Goal: Navigation & Orientation: Find specific page/section

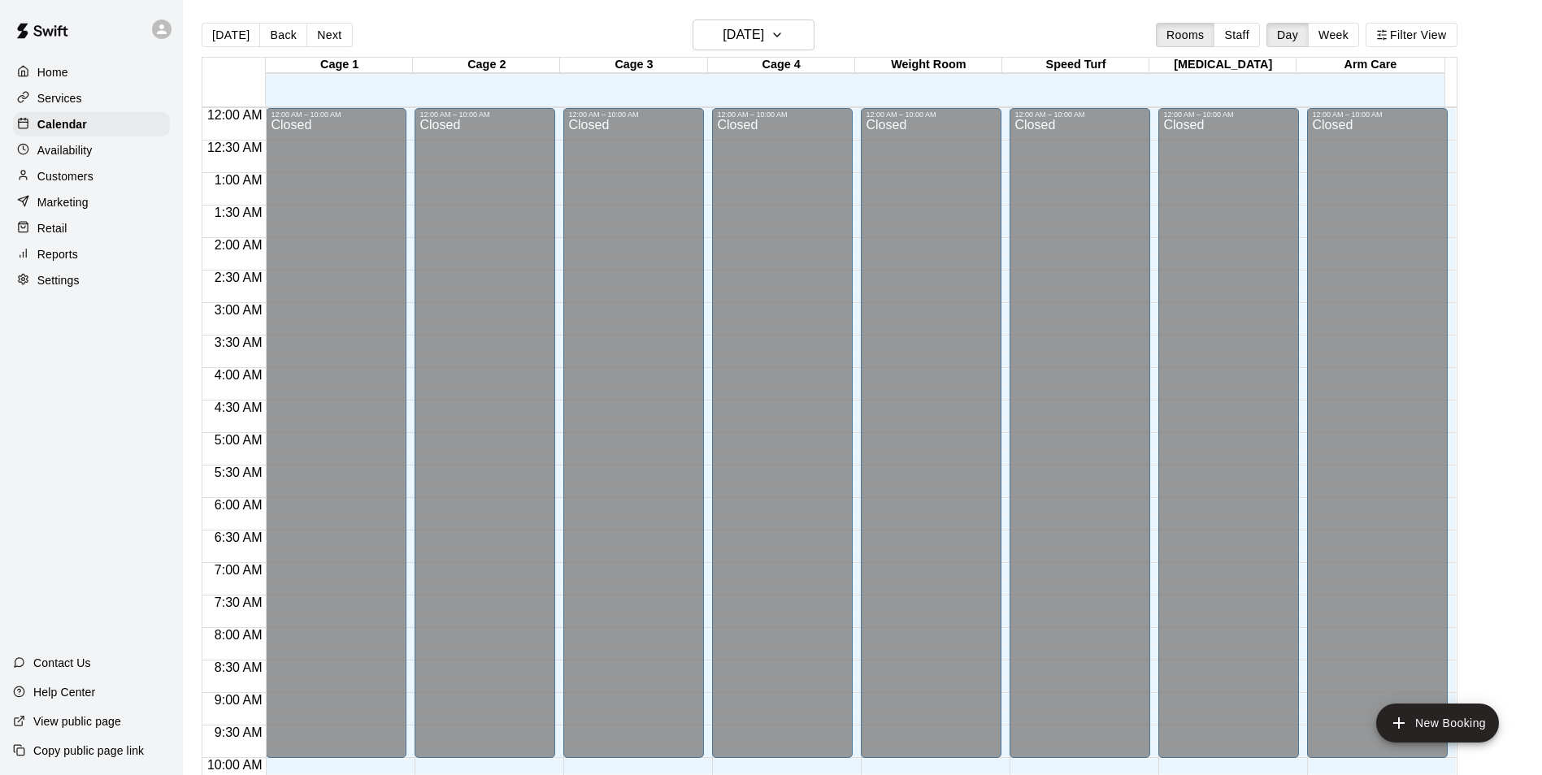
scroll to position [826, 0]
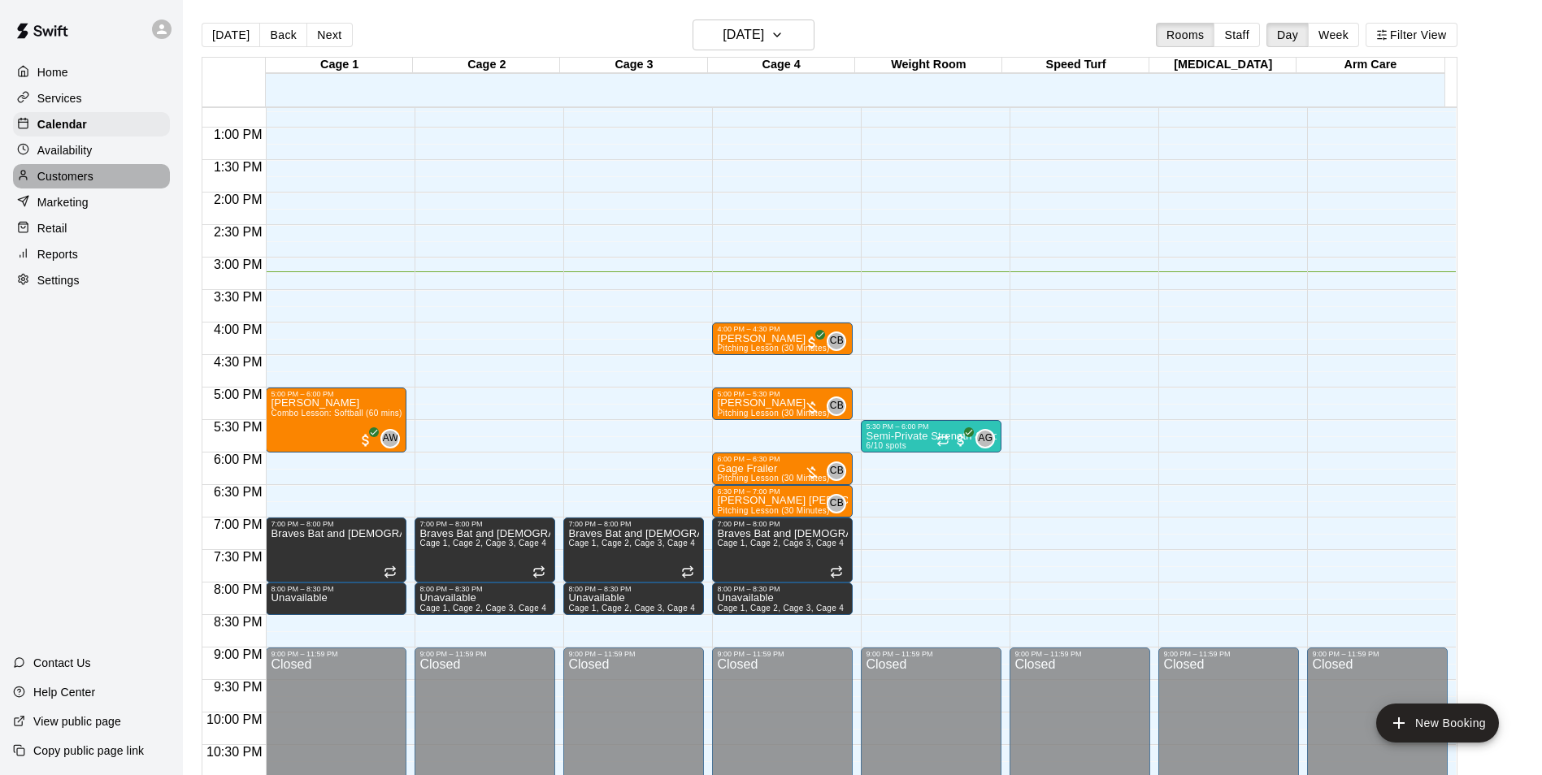
click at [96, 180] on div "Customers" at bounding box center [91, 176] width 157 height 24
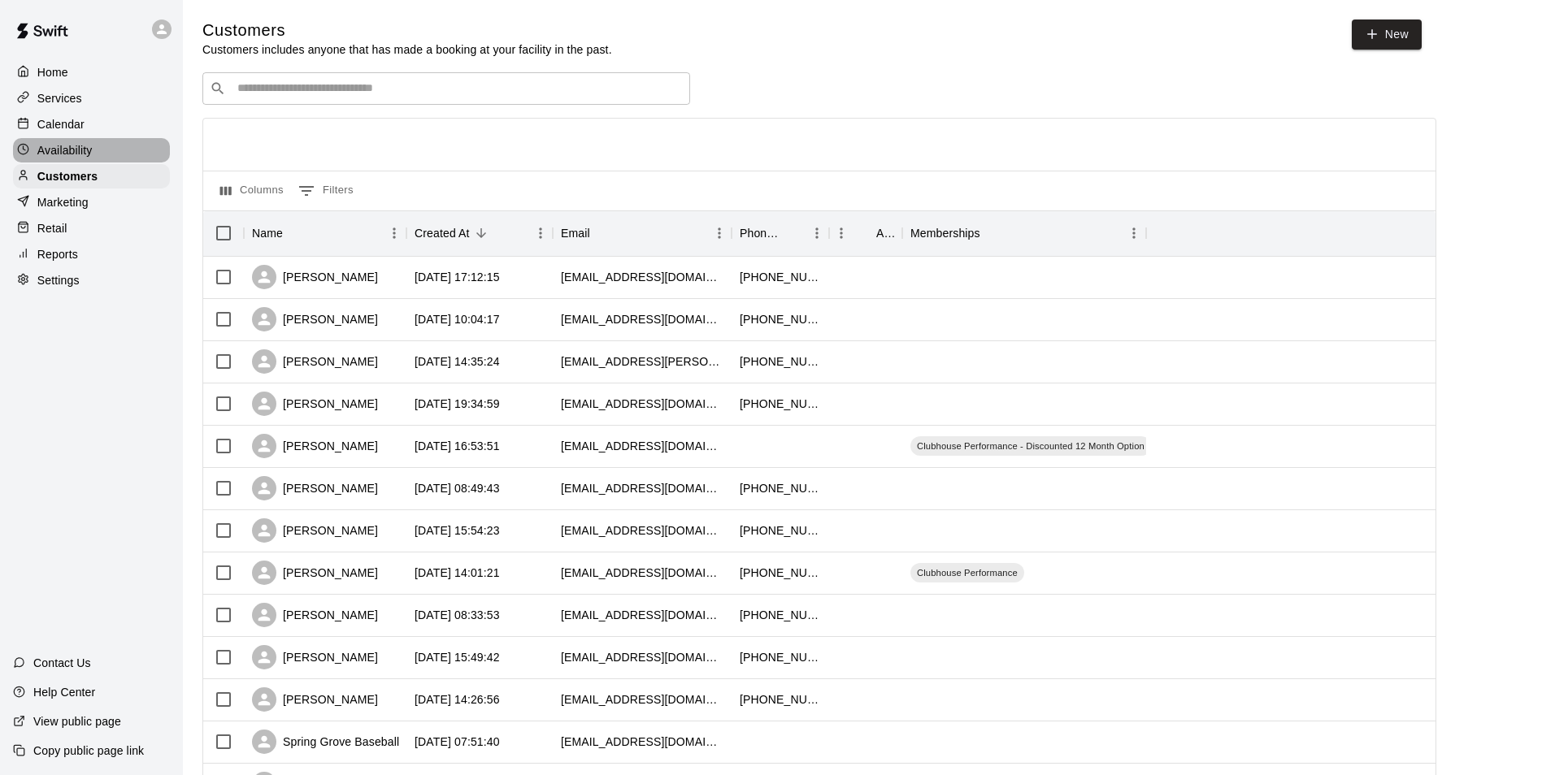
click at [65, 155] on p "Availability" at bounding box center [64, 150] width 55 height 16
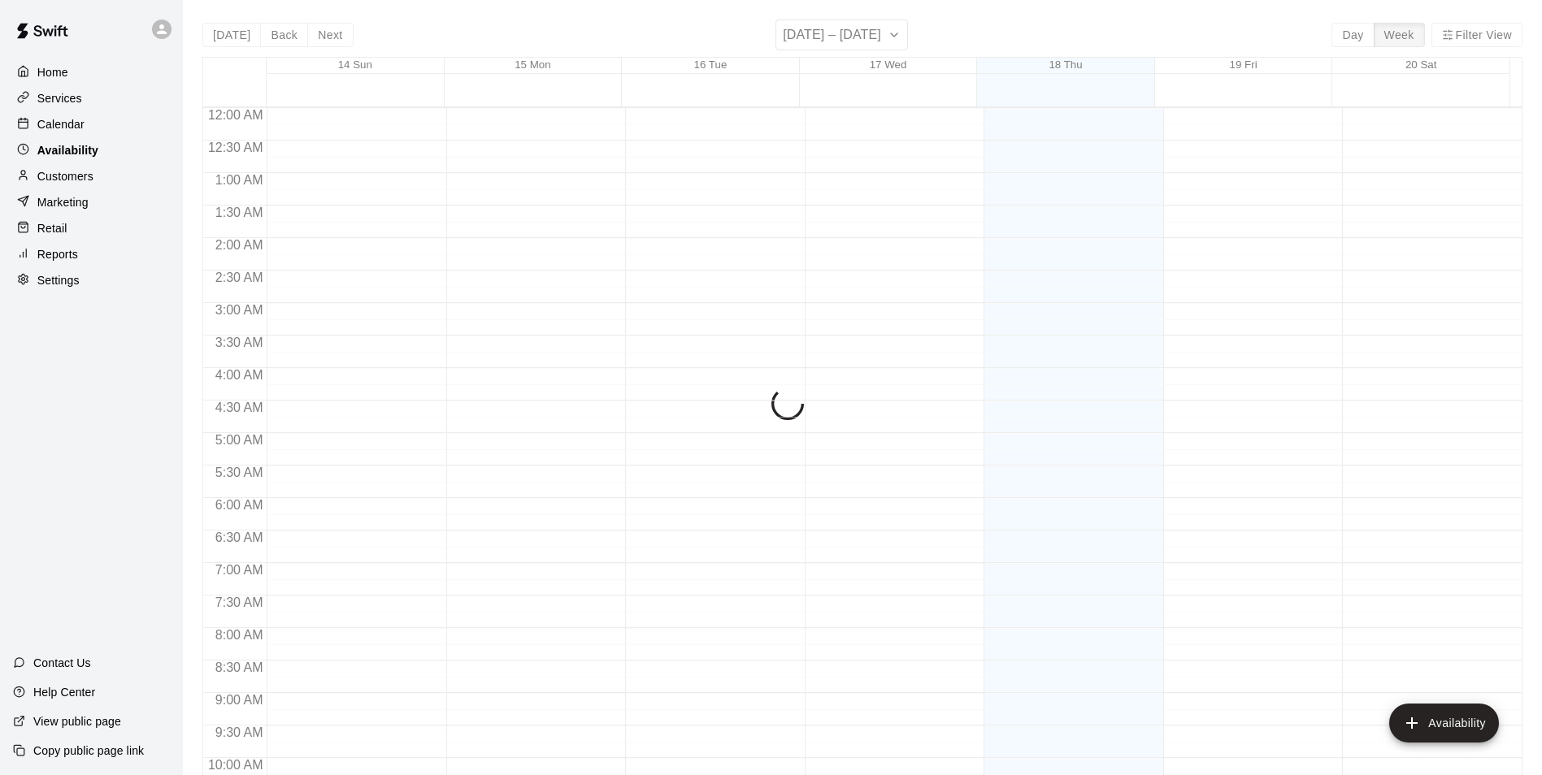
scroll to position [875, 0]
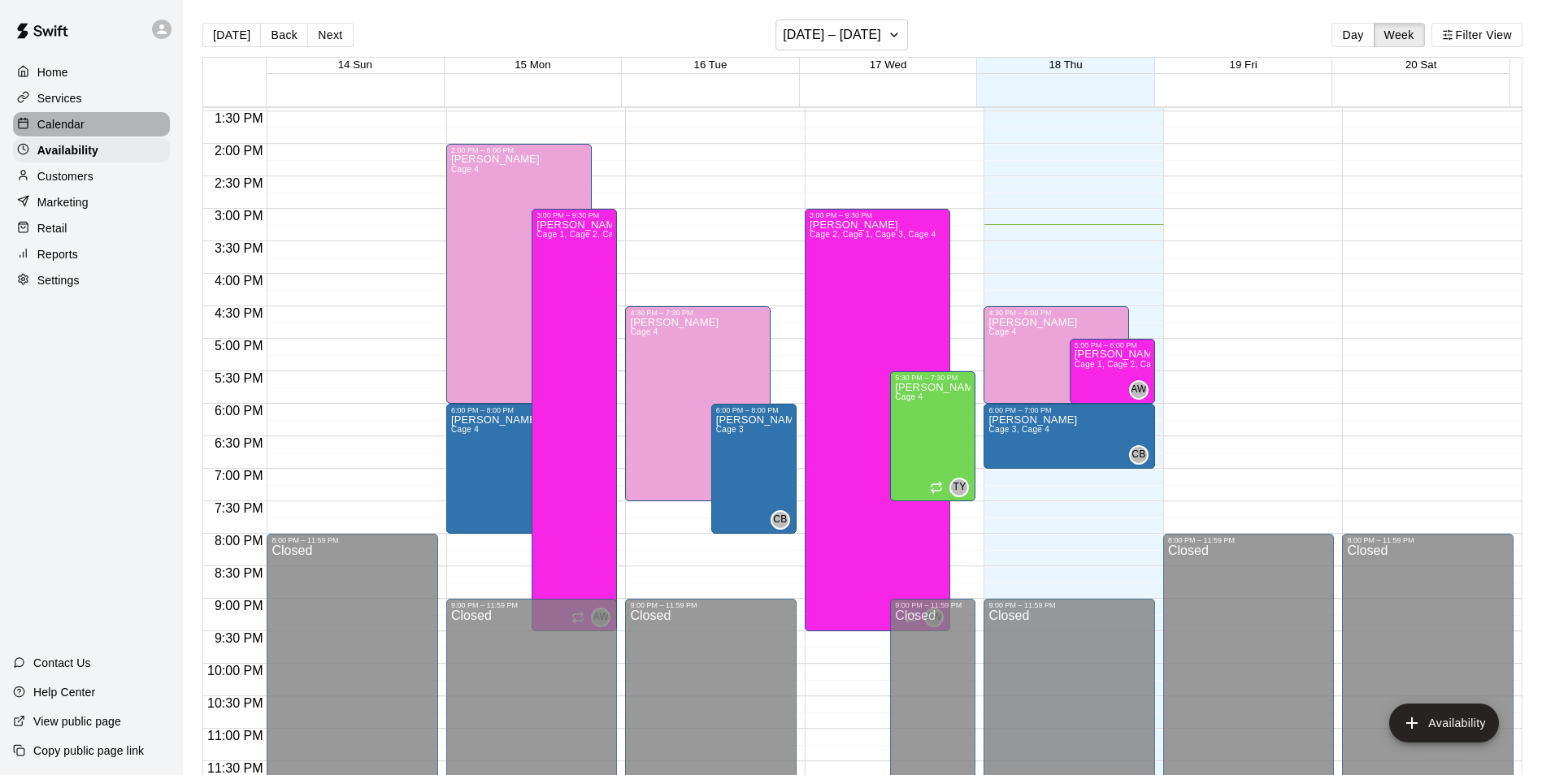
click at [62, 124] on p "Calendar" at bounding box center [60, 124] width 47 height 16
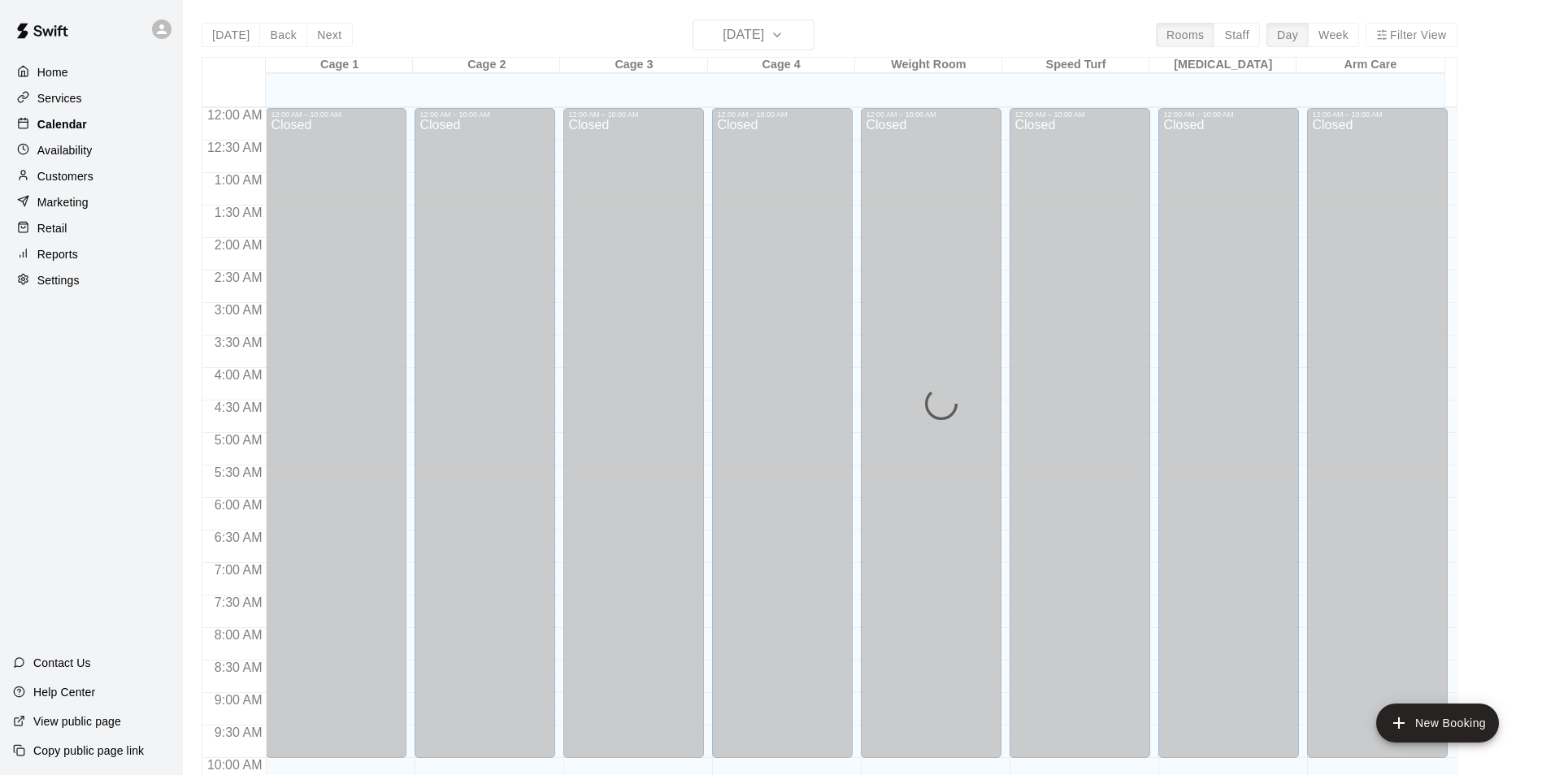
scroll to position [826, 0]
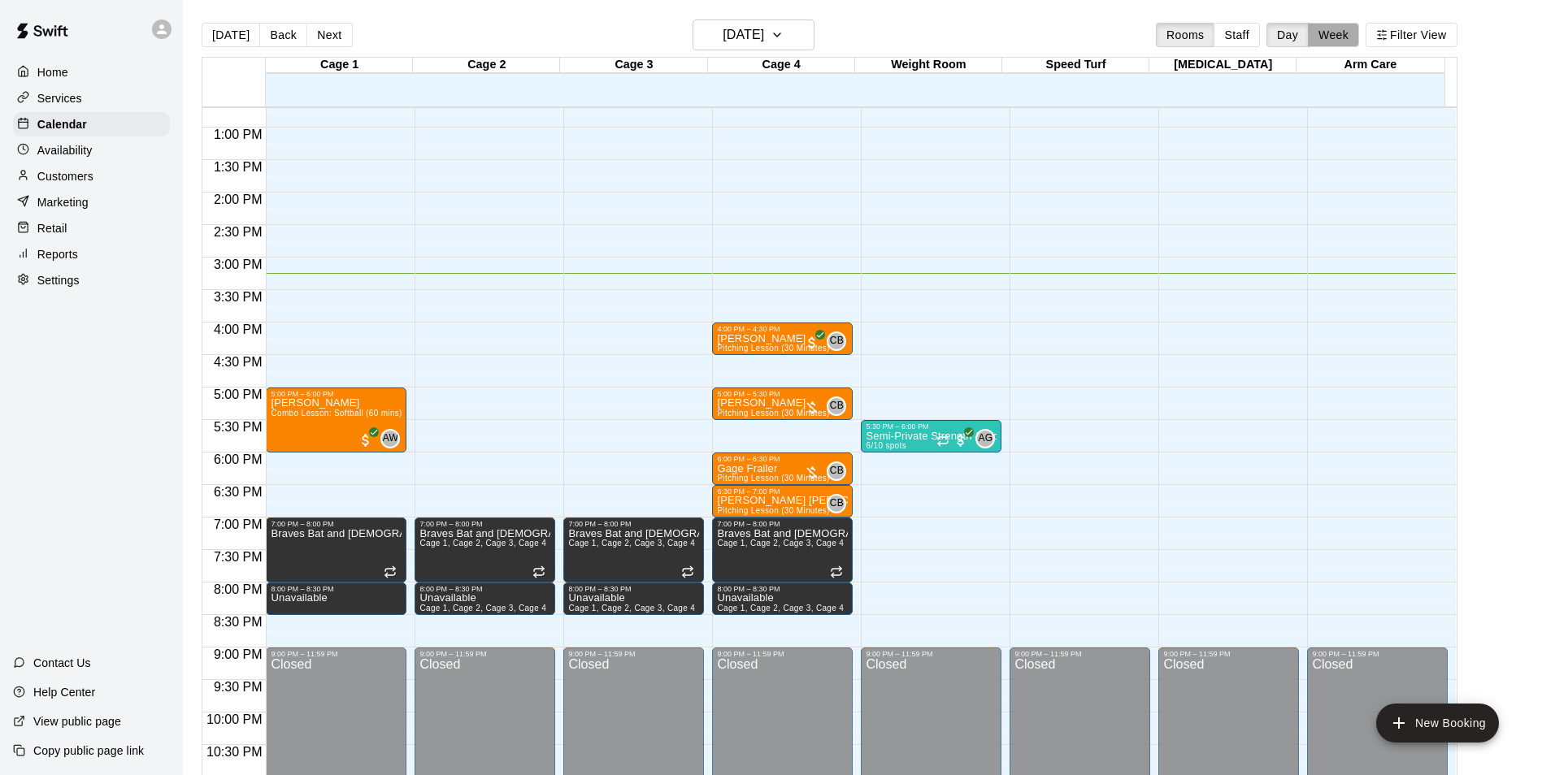
click at [1341, 32] on button "Week" at bounding box center [1333, 35] width 51 height 24
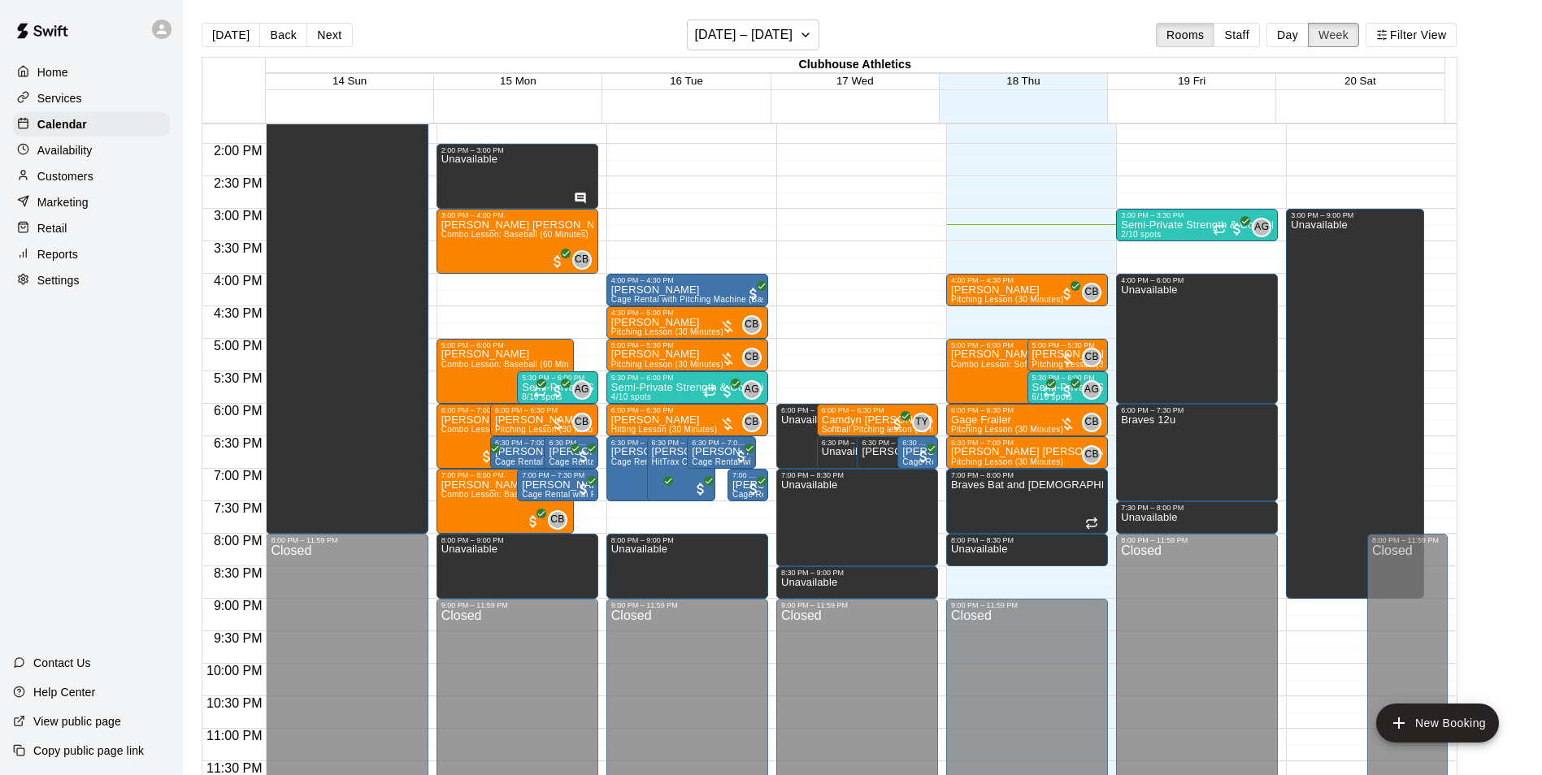
scroll to position [812, 0]
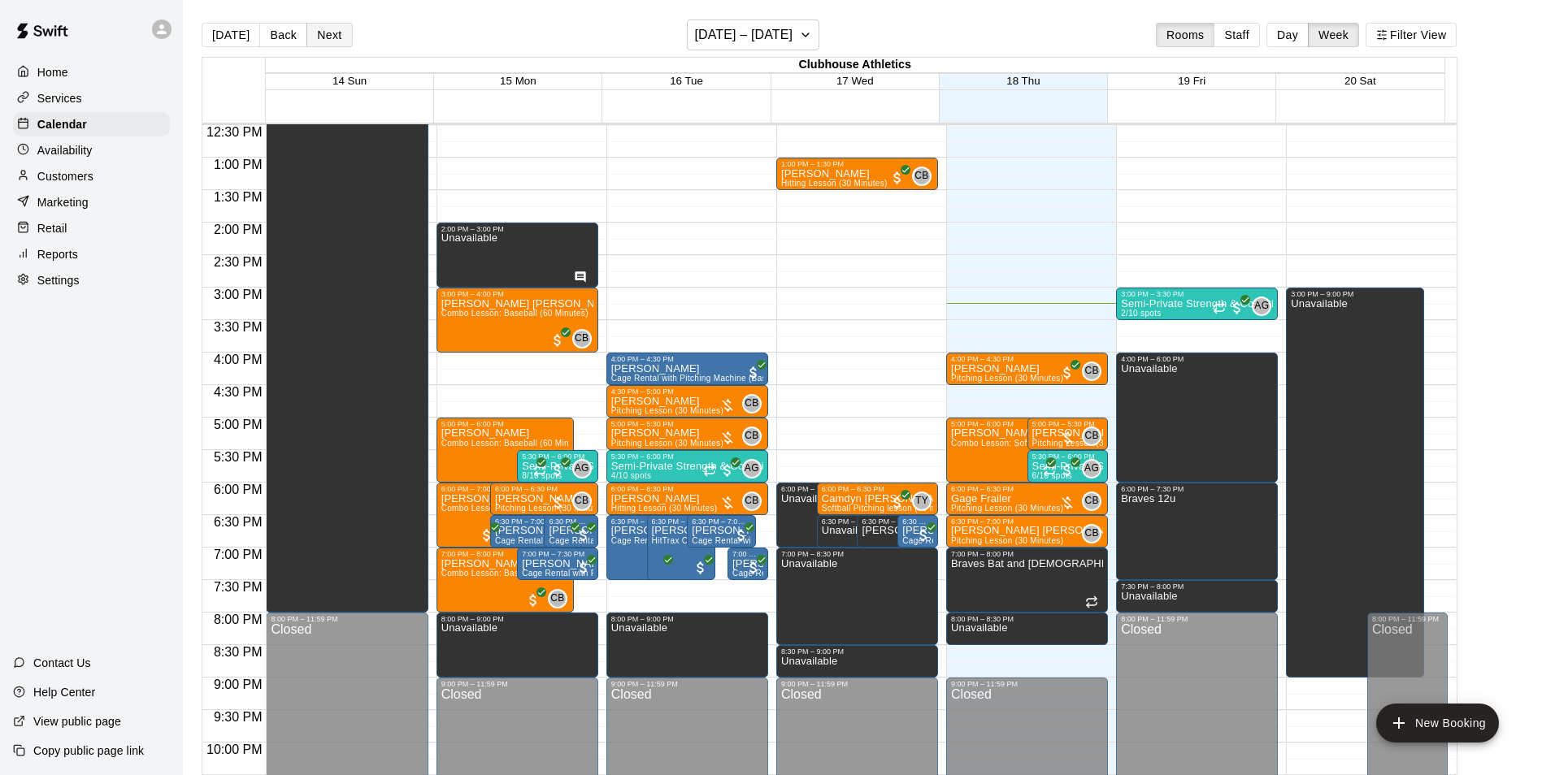
click at [324, 40] on button "Next" at bounding box center [329, 35] width 46 height 24
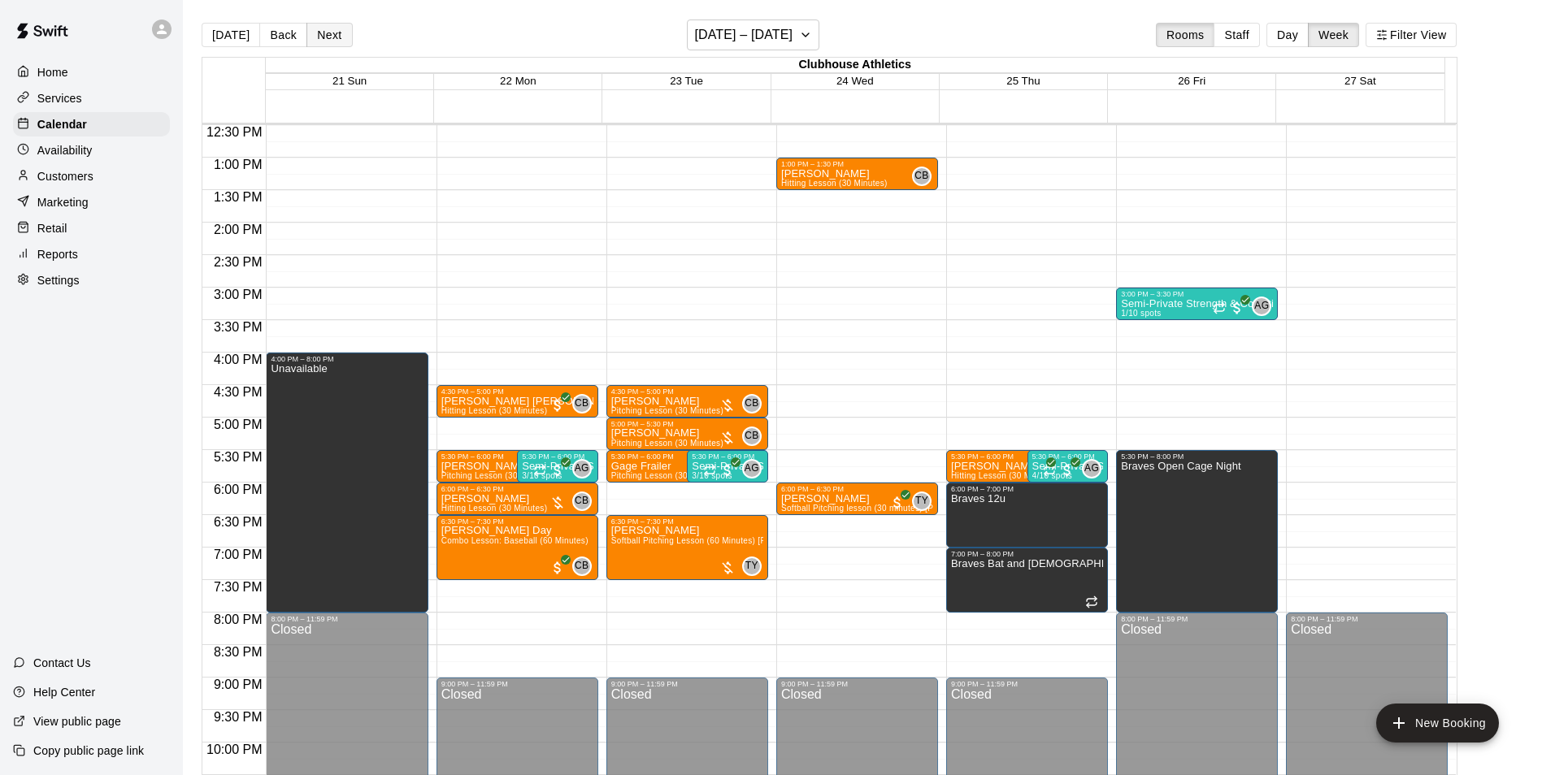
click at [324, 39] on button "Next" at bounding box center [329, 35] width 46 height 24
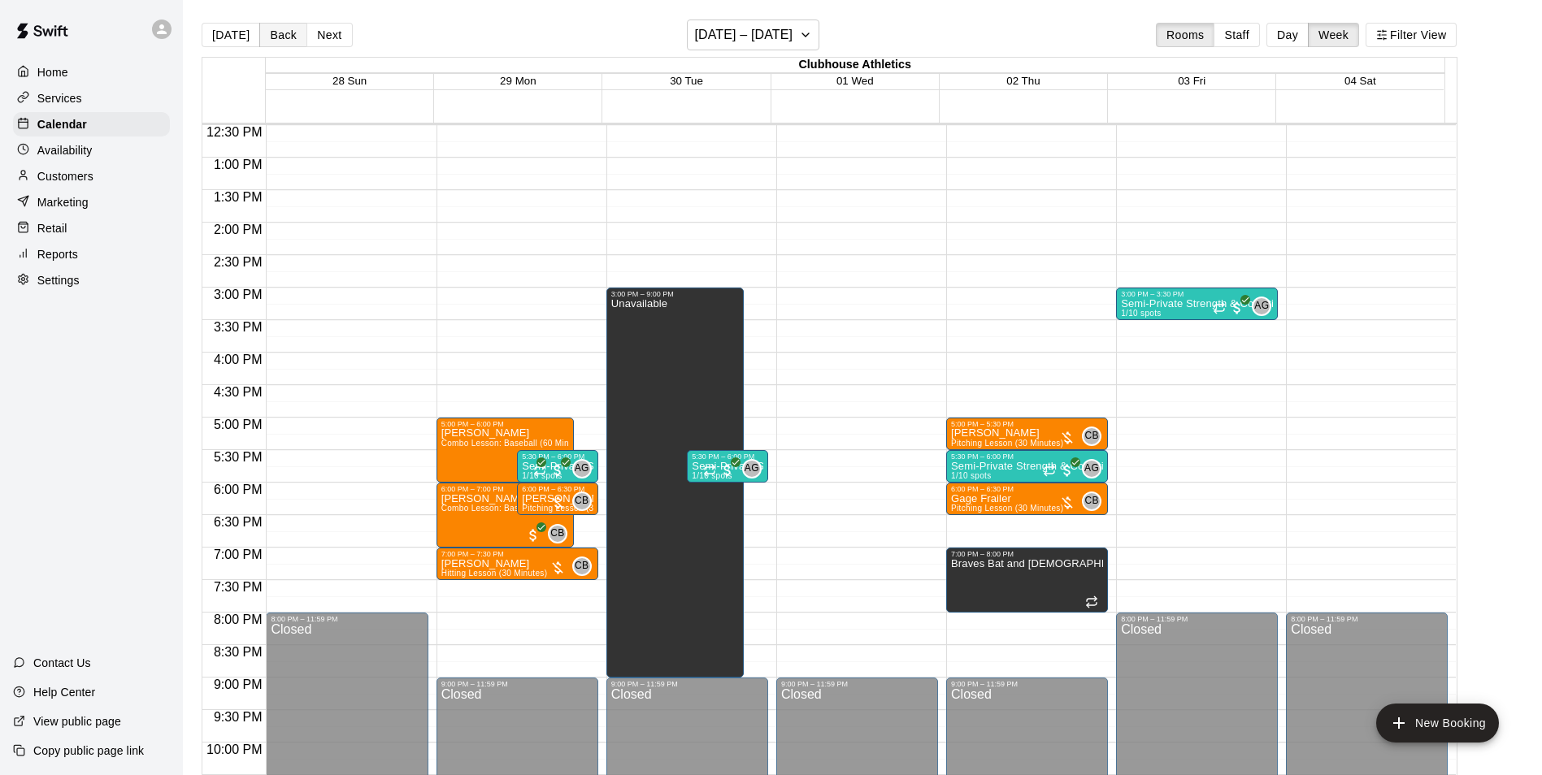
click at [288, 38] on button "Back" at bounding box center [283, 35] width 48 height 24
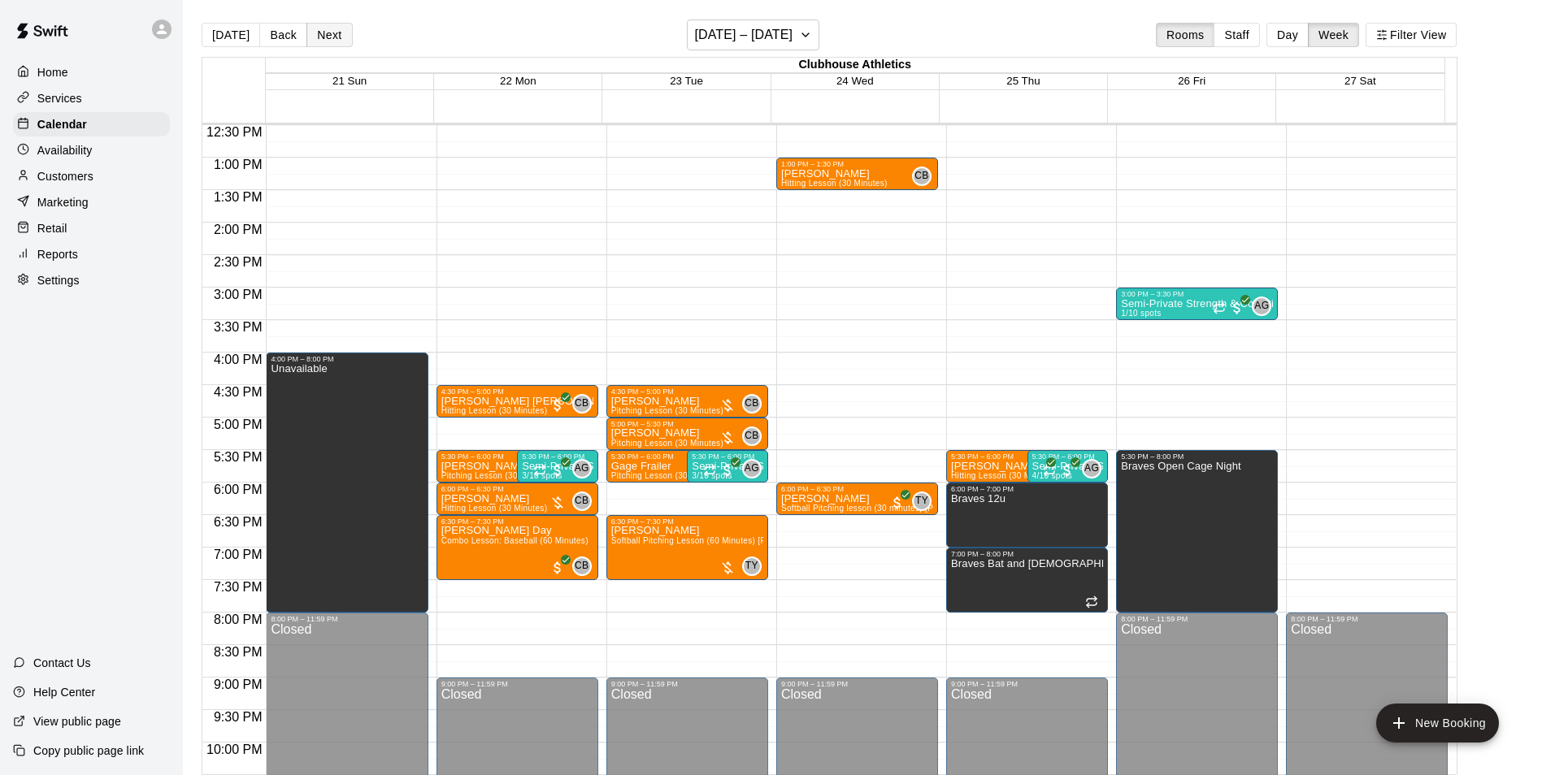
click at [323, 33] on button "Next" at bounding box center [329, 35] width 46 height 24
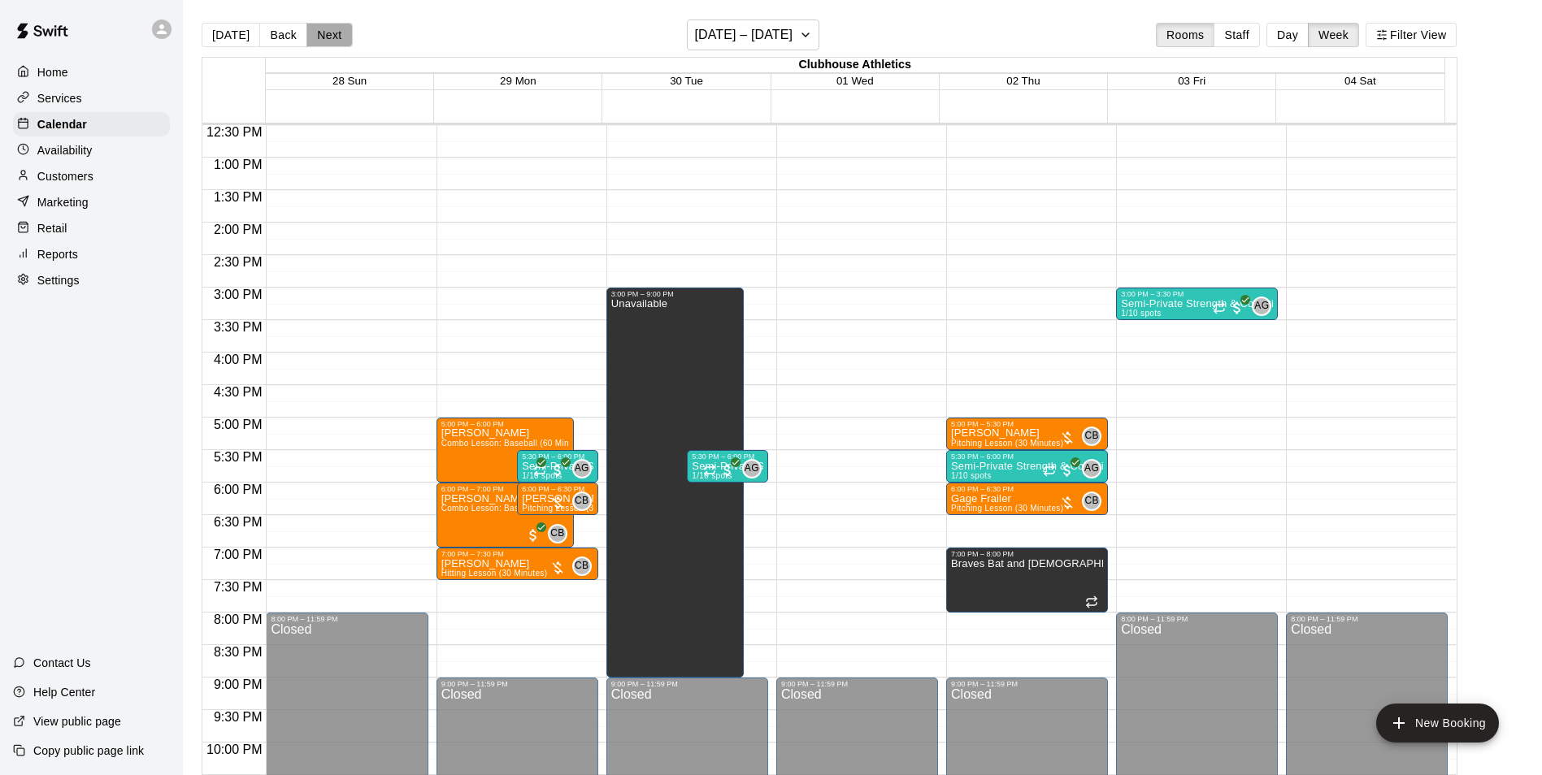
click at [323, 33] on button "Next" at bounding box center [329, 35] width 46 height 24
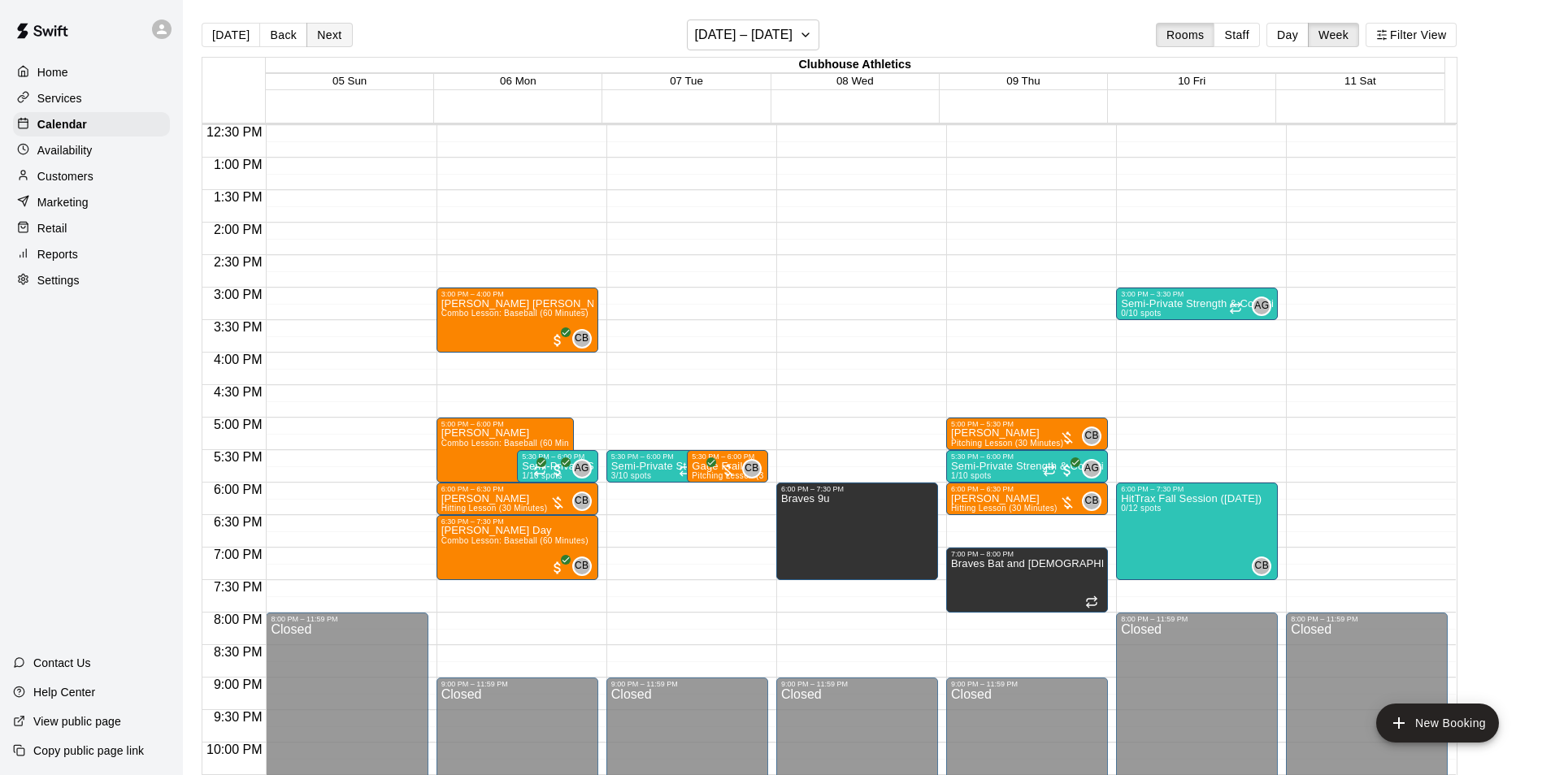
click at [323, 33] on button "Next" at bounding box center [329, 35] width 46 height 24
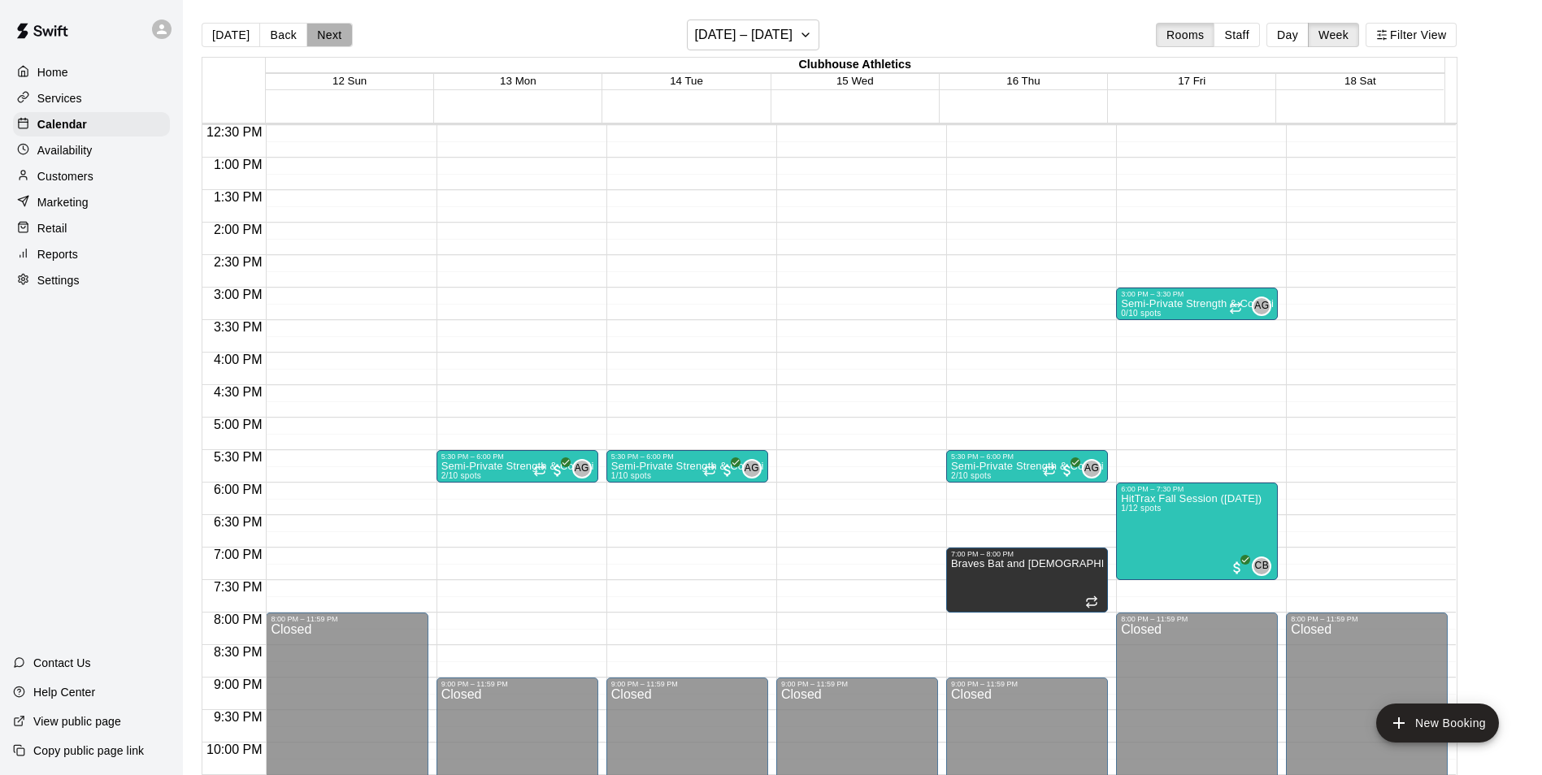
click at [322, 36] on button "Next" at bounding box center [329, 35] width 46 height 24
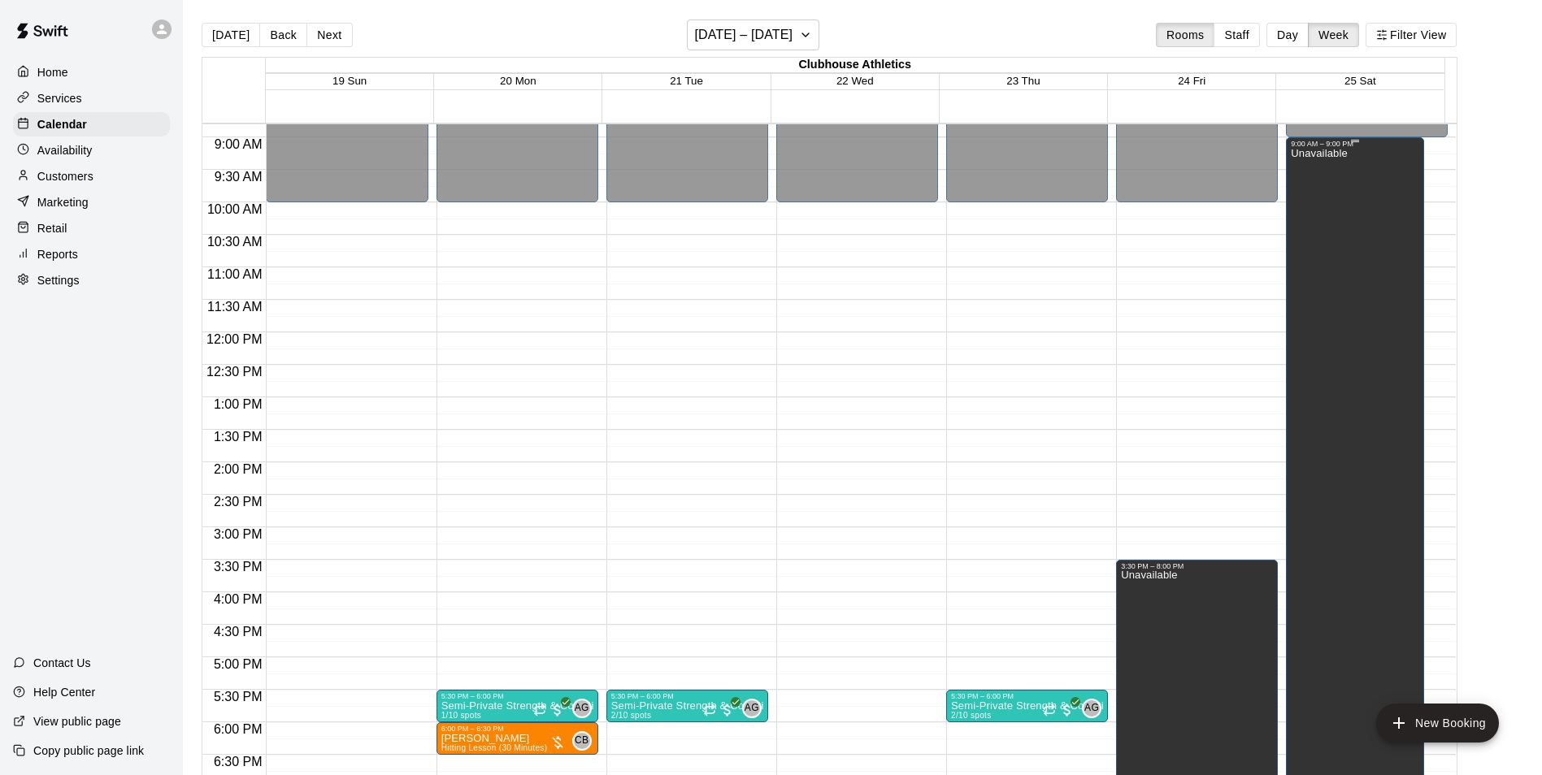
scroll to position [568, 0]
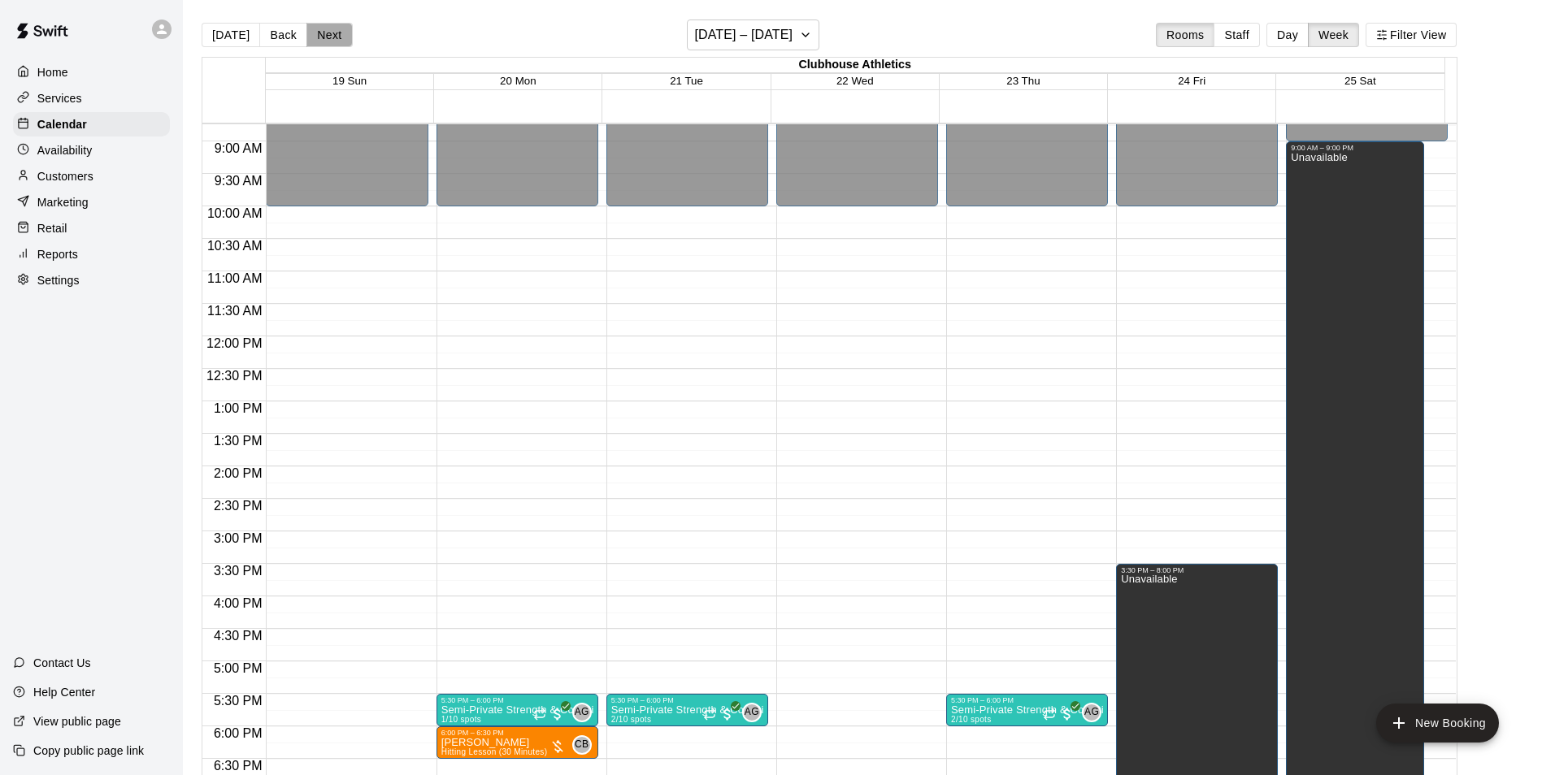
click at [326, 37] on button "Next" at bounding box center [329, 35] width 46 height 24
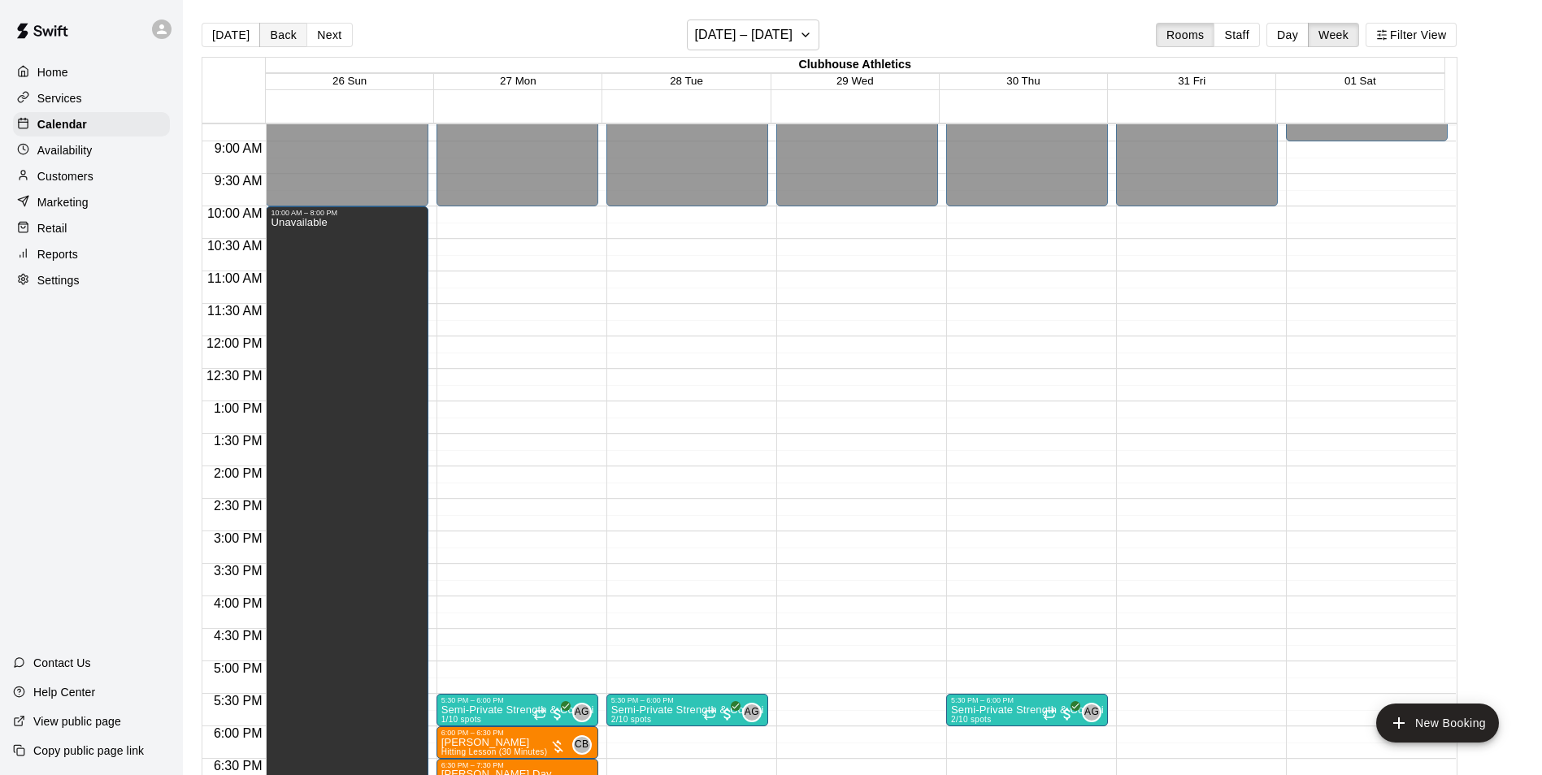
click at [288, 37] on button "Back" at bounding box center [283, 35] width 48 height 24
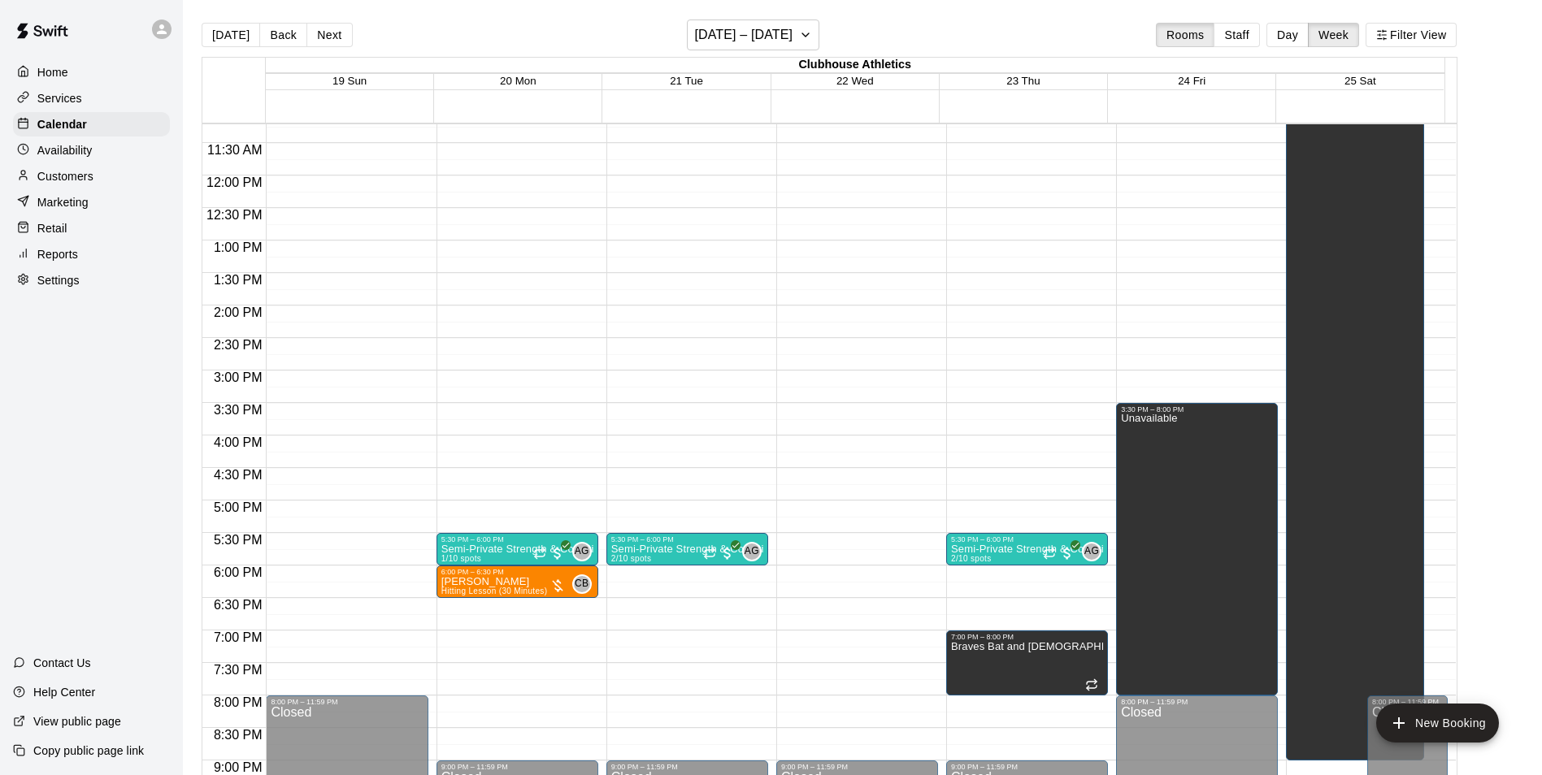
scroll to position [731, 0]
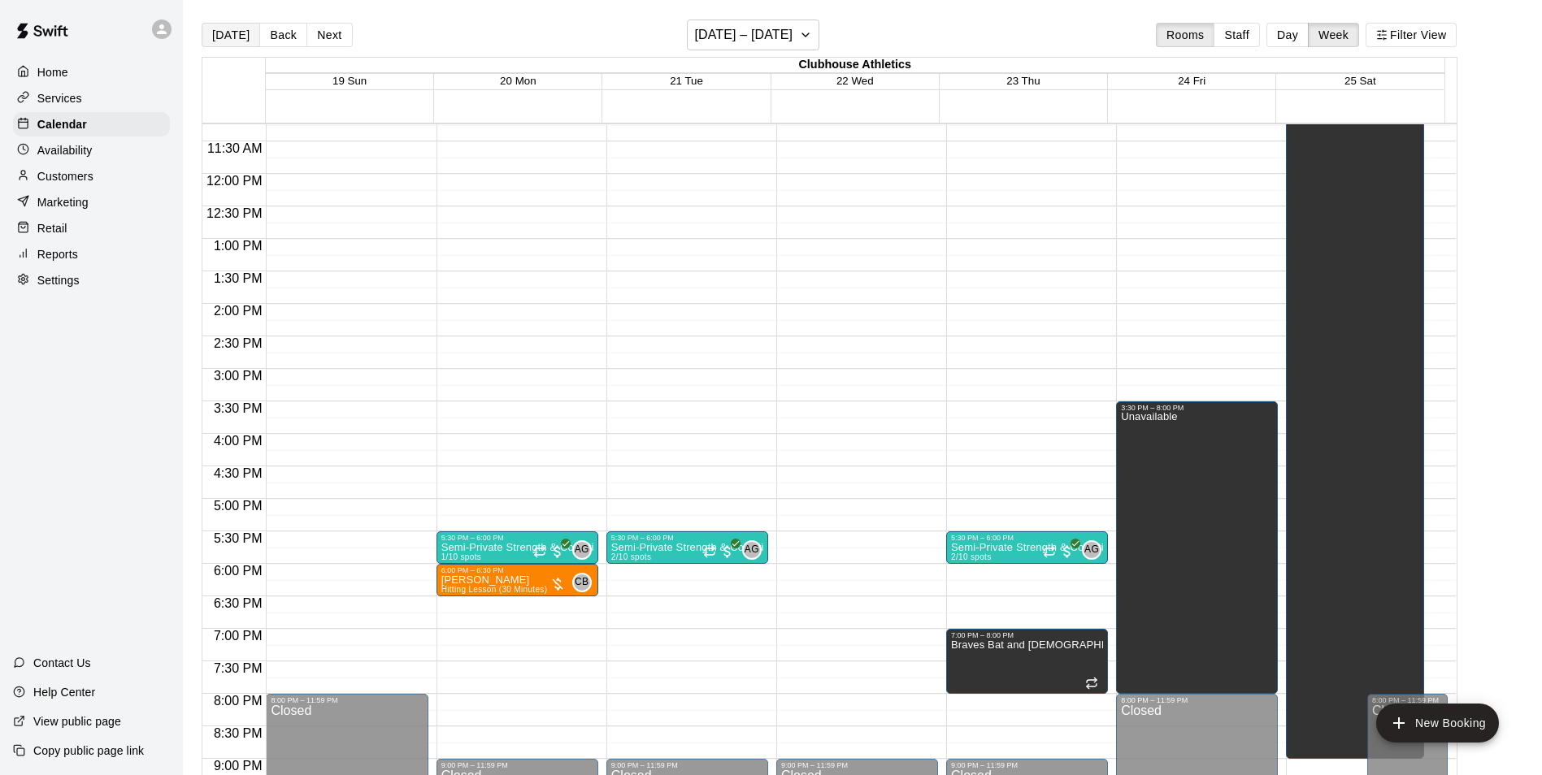
click at [239, 32] on button "[DATE]" at bounding box center [231, 35] width 59 height 24
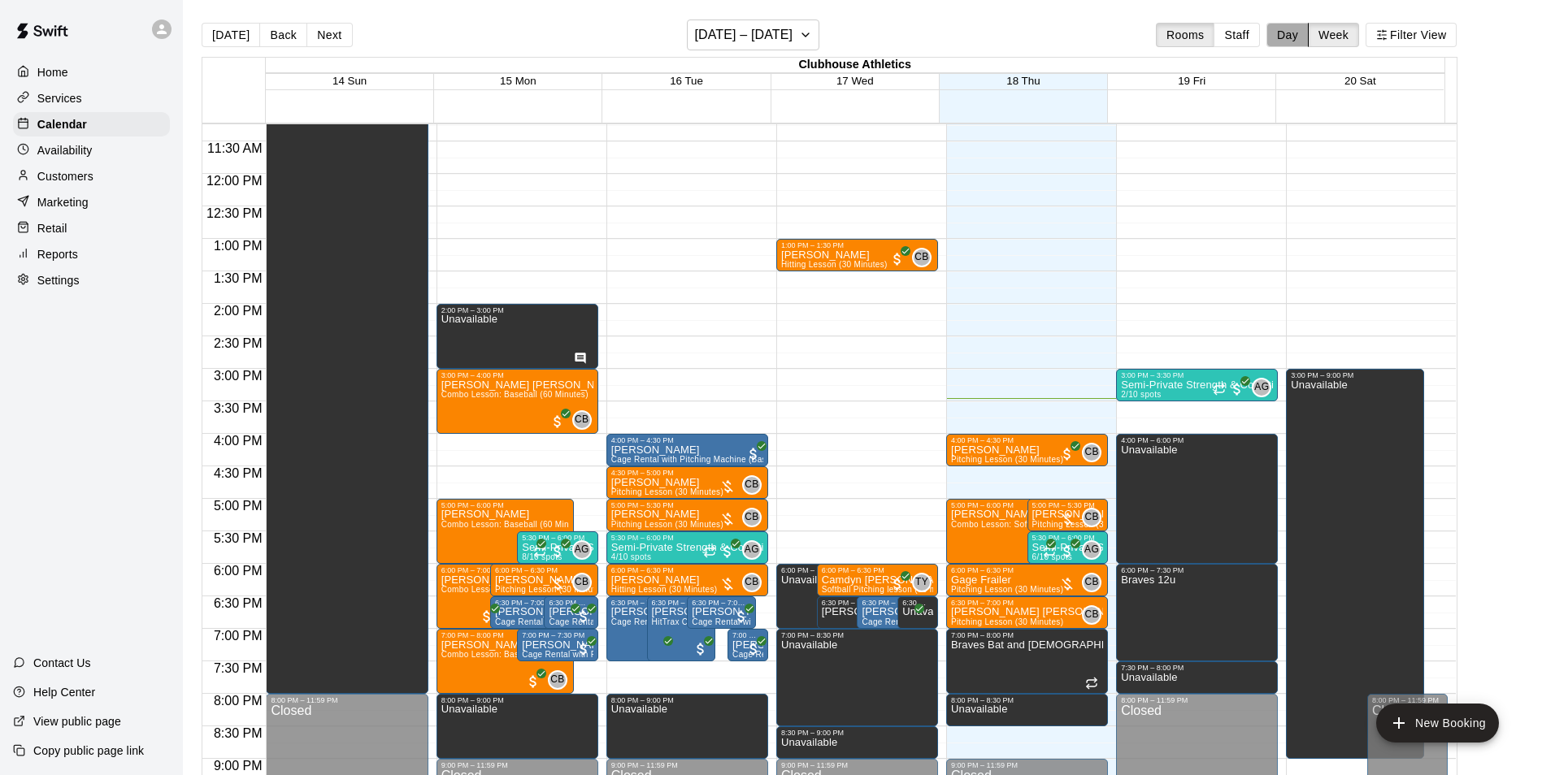
click at [1306, 44] on button "Day" at bounding box center [1287, 35] width 42 height 24
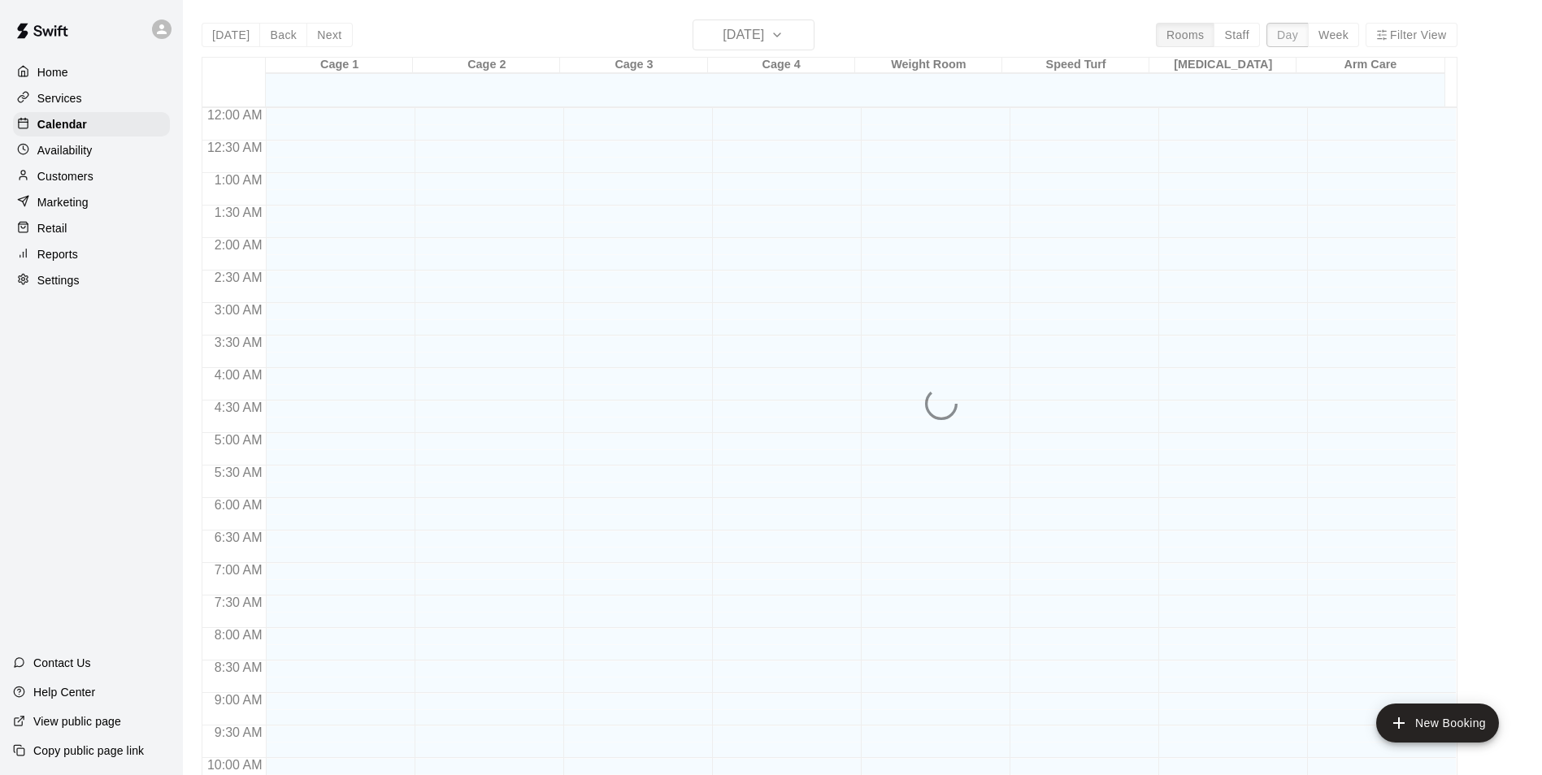
scroll to position [876, 0]
